Goal: Navigation & Orientation: Find specific page/section

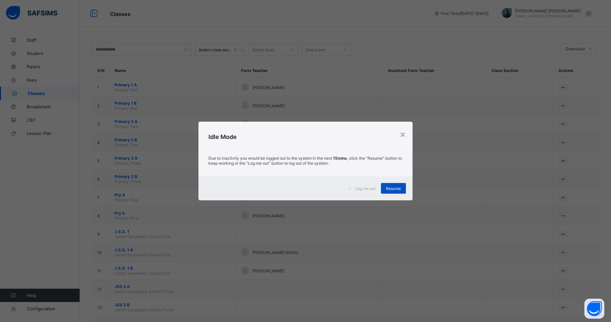
click at [392, 185] on div "Resume" at bounding box center [393, 188] width 25 height 11
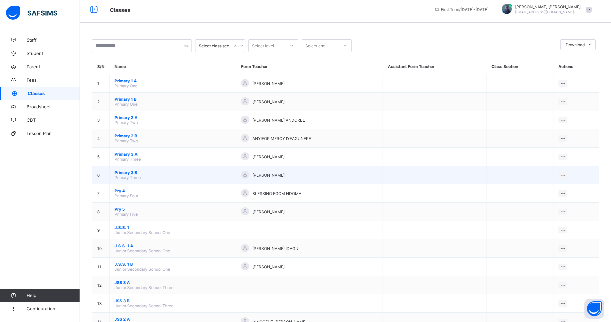
scroll to position [5, 0]
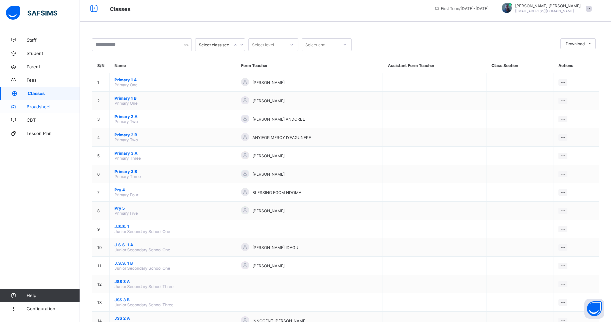
click at [62, 103] on link "Broadsheet" at bounding box center [40, 106] width 80 height 13
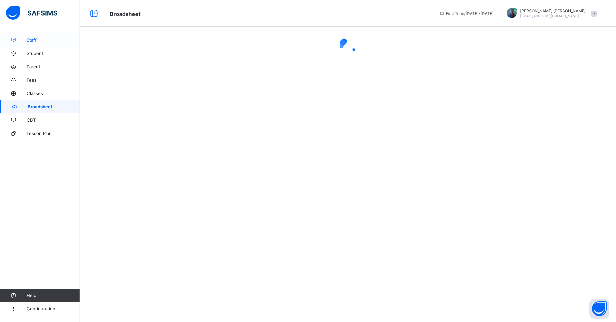
click at [33, 41] on span "Staff" at bounding box center [53, 39] width 53 height 5
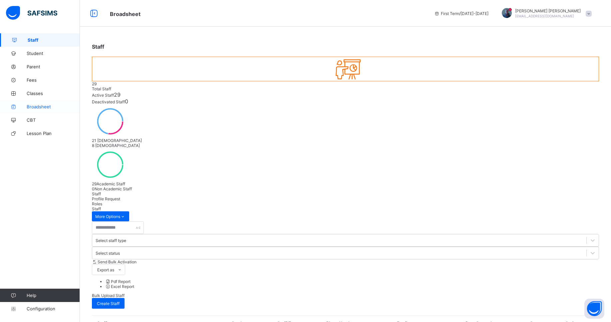
click at [32, 110] on link "Broadsheet" at bounding box center [40, 106] width 80 height 13
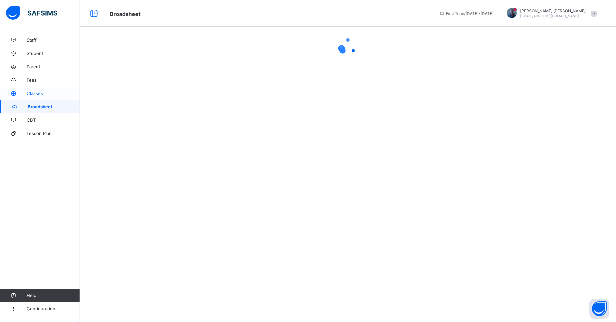
click at [32, 90] on link "Classes" at bounding box center [40, 93] width 80 height 13
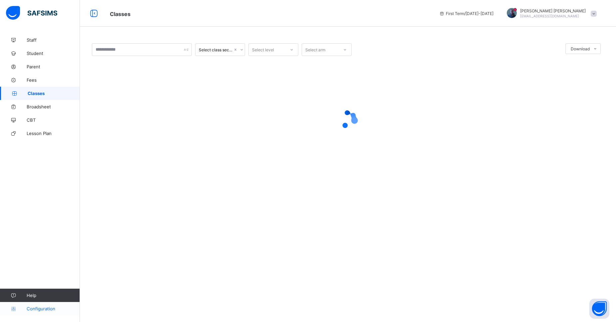
click at [33, 309] on span "Configuration" at bounding box center [53, 308] width 53 height 5
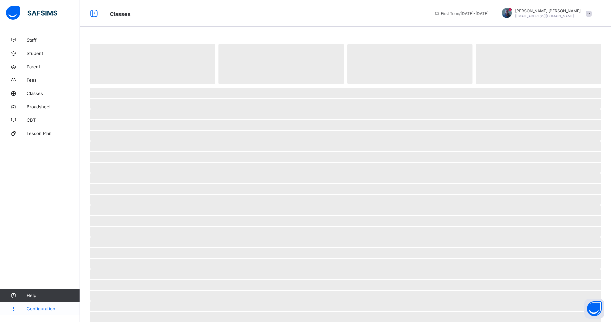
click at [54, 306] on span "Configuration" at bounding box center [53, 308] width 53 height 5
click at [34, 35] on link "Staff" at bounding box center [40, 39] width 80 height 13
